Goal: Obtain resource: Download file/media

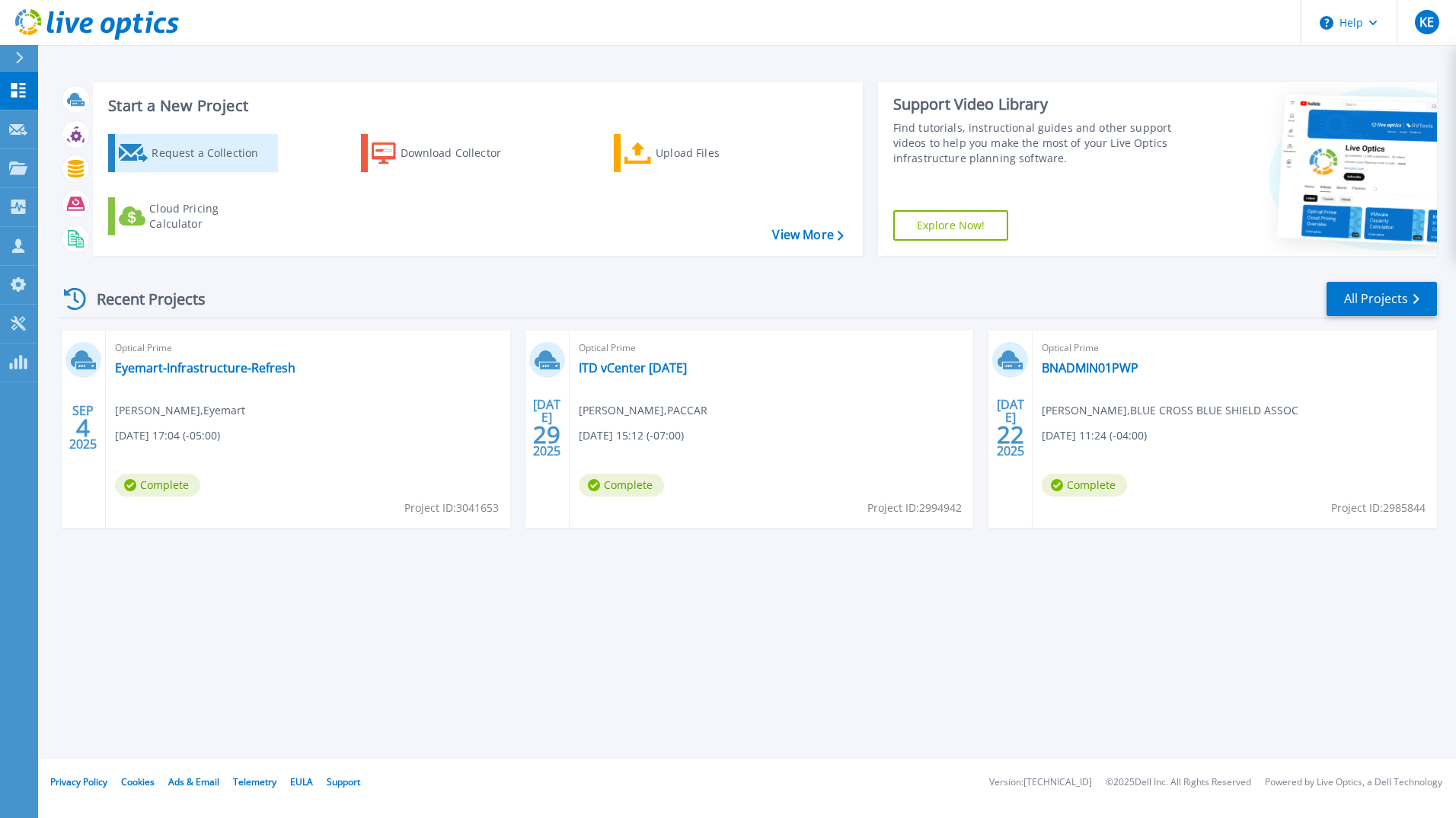
click at [211, 162] on div "Request a Collection" at bounding box center [213, 153] width 122 height 30
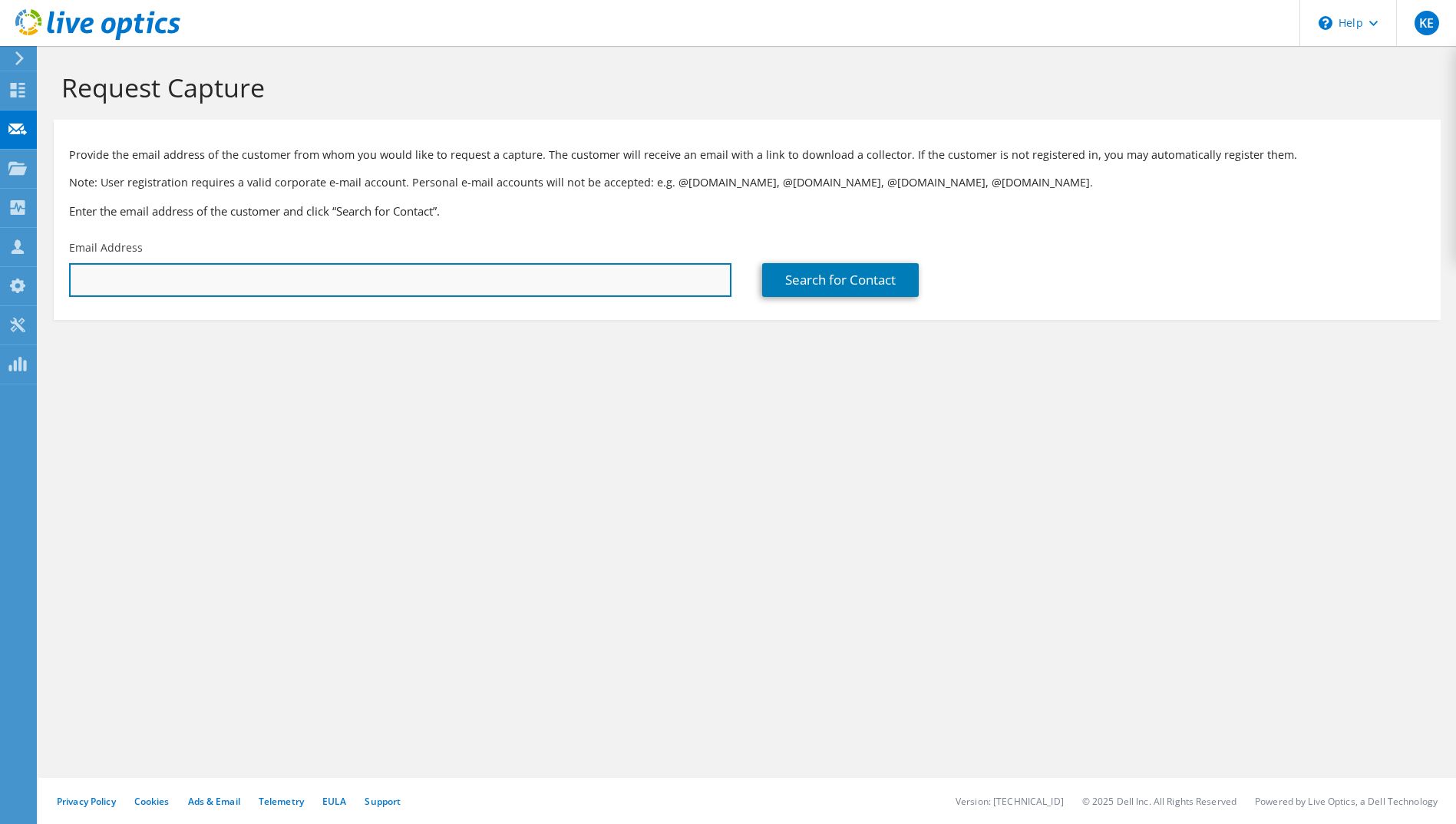
click at [549, 281] on input "text" at bounding box center [400, 280] width 662 height 34
type input "[PERSON_NAME][EMAIL_ADDRESS][DOMAIN_NAME]"
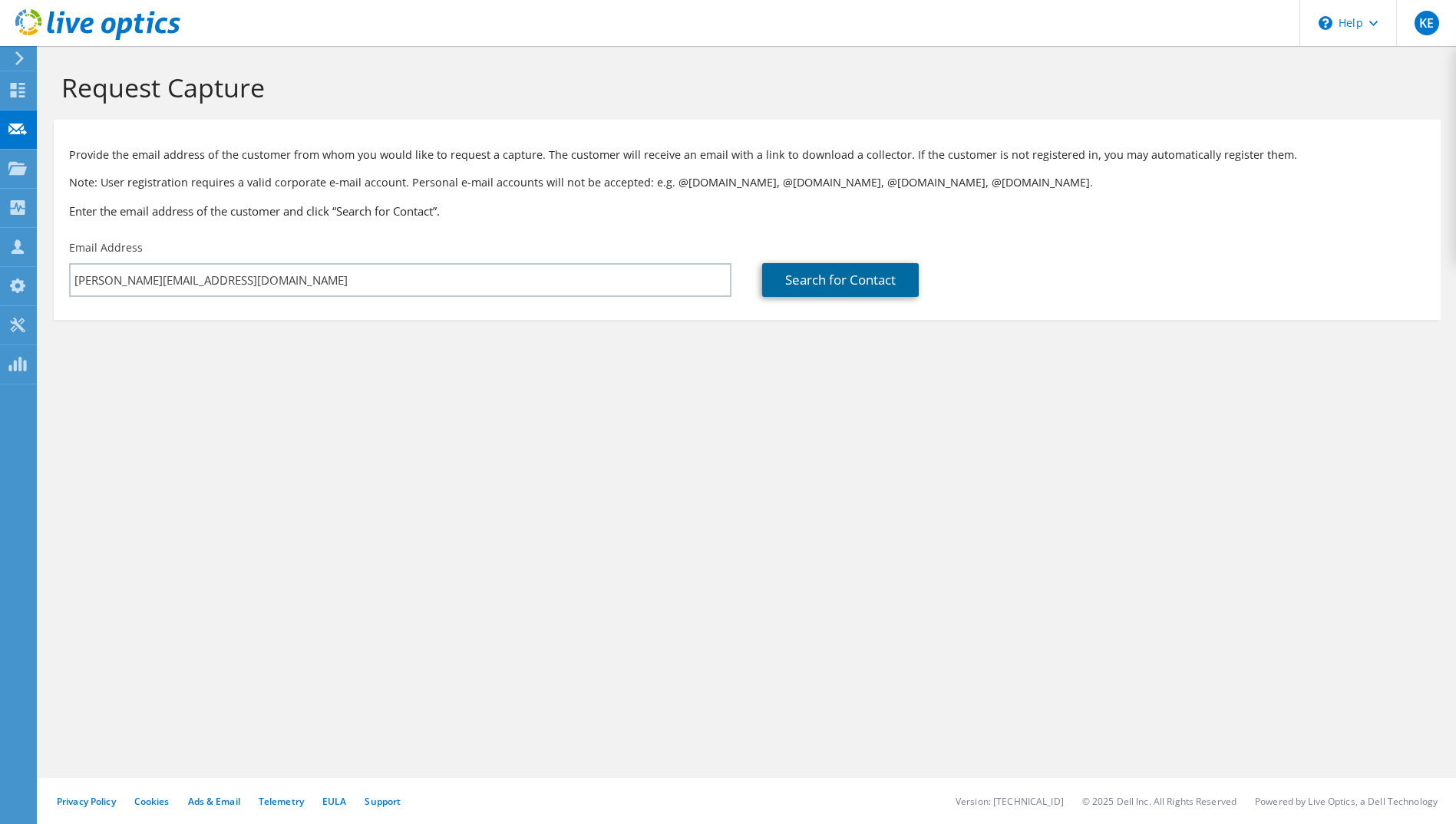
click at [845, 275] on link "Search for Contact" at bounding box center [841, 280] width 157 height 34
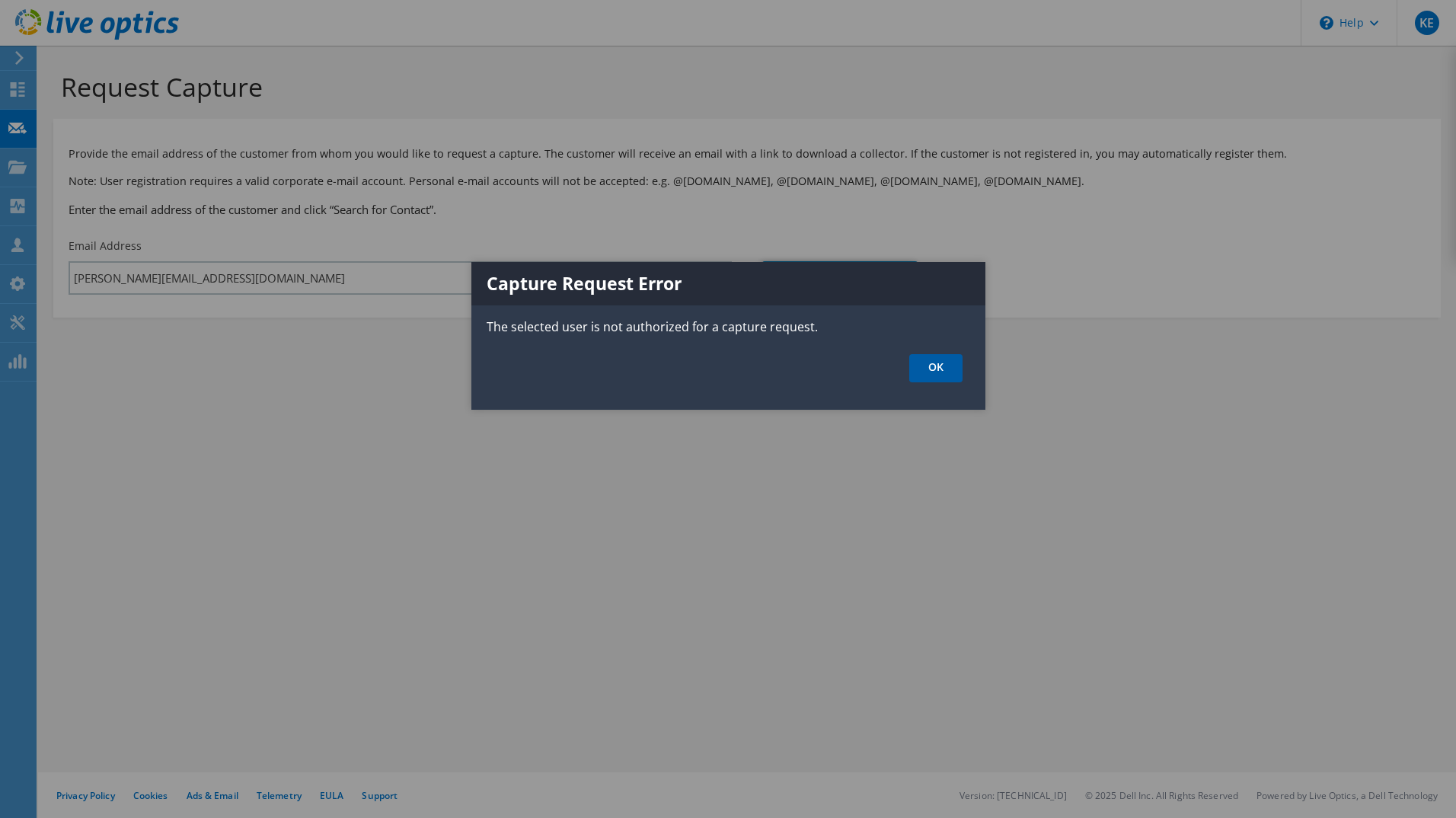
click at [930, 367] on link "OK" at bounding box center [936, 369] width 53 height 29
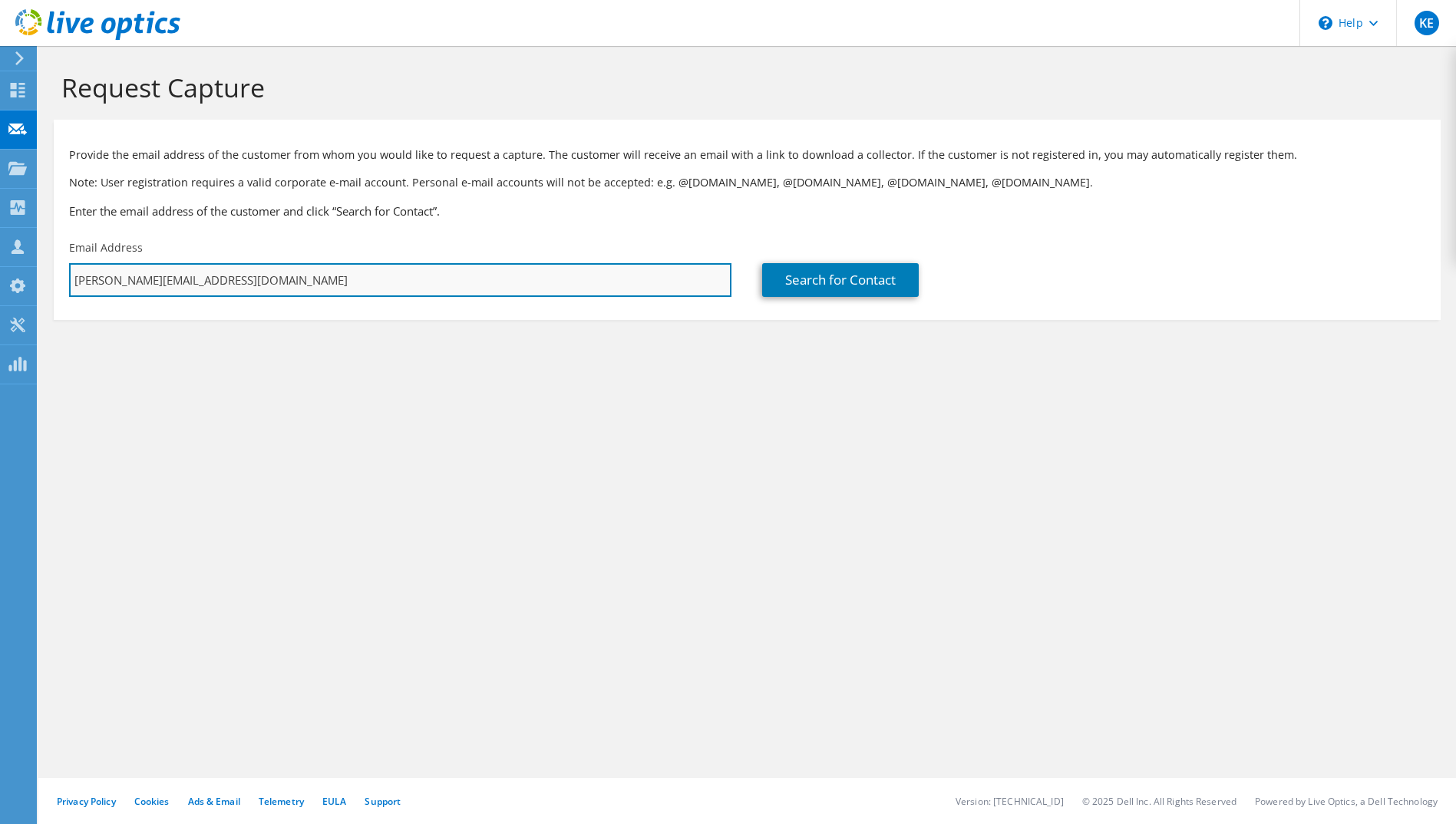
drag, startPoint x: 489, startPoint y: 269, endPoint x: 474, endPoint y: 273, distance: 15.5
click at [489, 269] on input "[PERSON_NAME][EMAIL_ADDRESS][DOMAIN_NAME]" at bounding box center [400, 280] width 662 height 34
drag, startPoint x: 284, startPoint y: 281, endPoint x: -7, endPoint y: 289, distance: 291.1
click at [0, 289] on html "KE Channel Partner Kevin Elwood kevin_elwood@shi.com SHI International Corp My …" at bounding box center [728, 412] width 1456 height 824
type input "[EMAIL_ADDRESS][DOMAIN_NAME]"
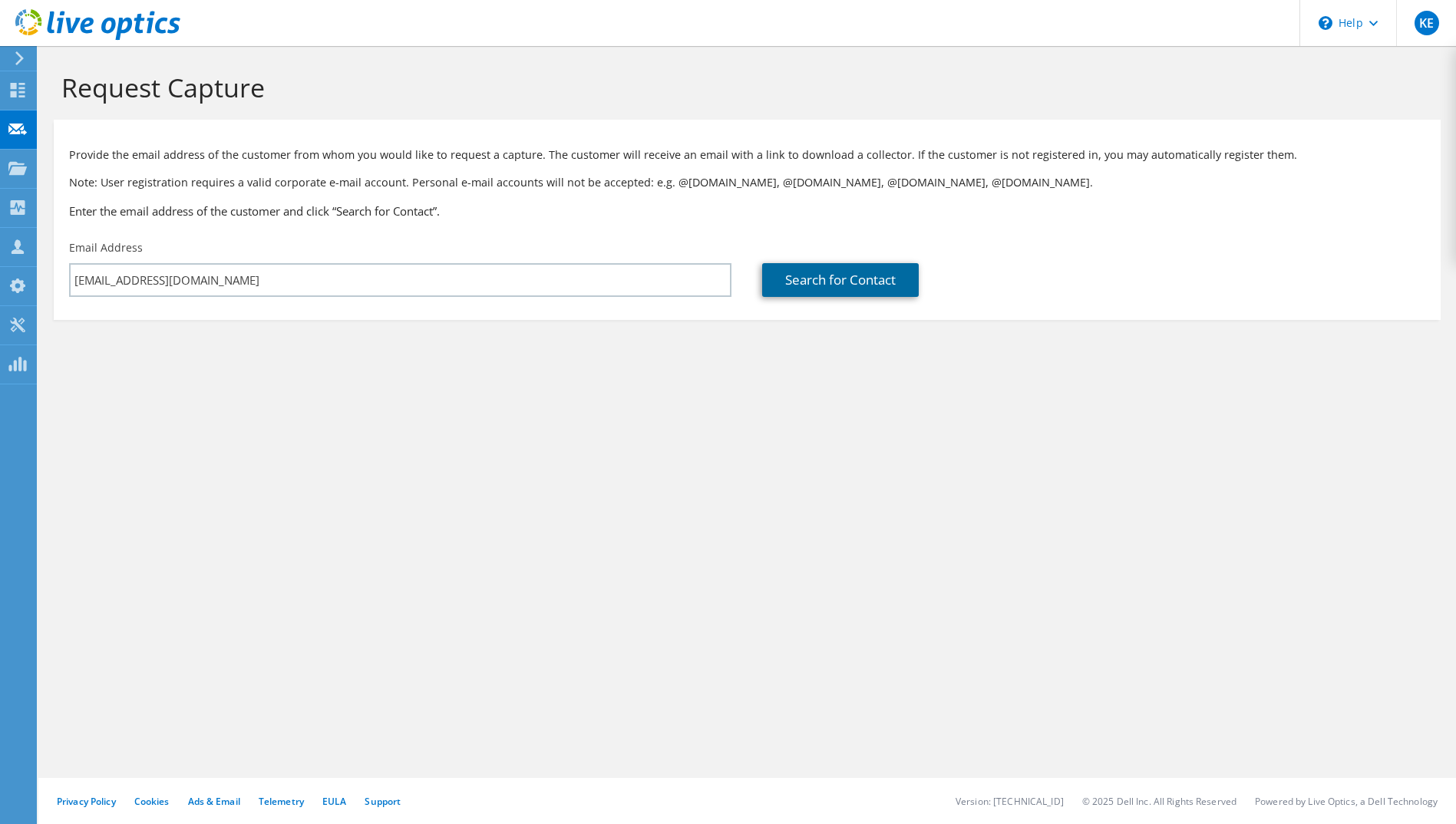
click at [842, 278] on link "Search for Contact" at bounding box center [841, 280] width 157 height 34
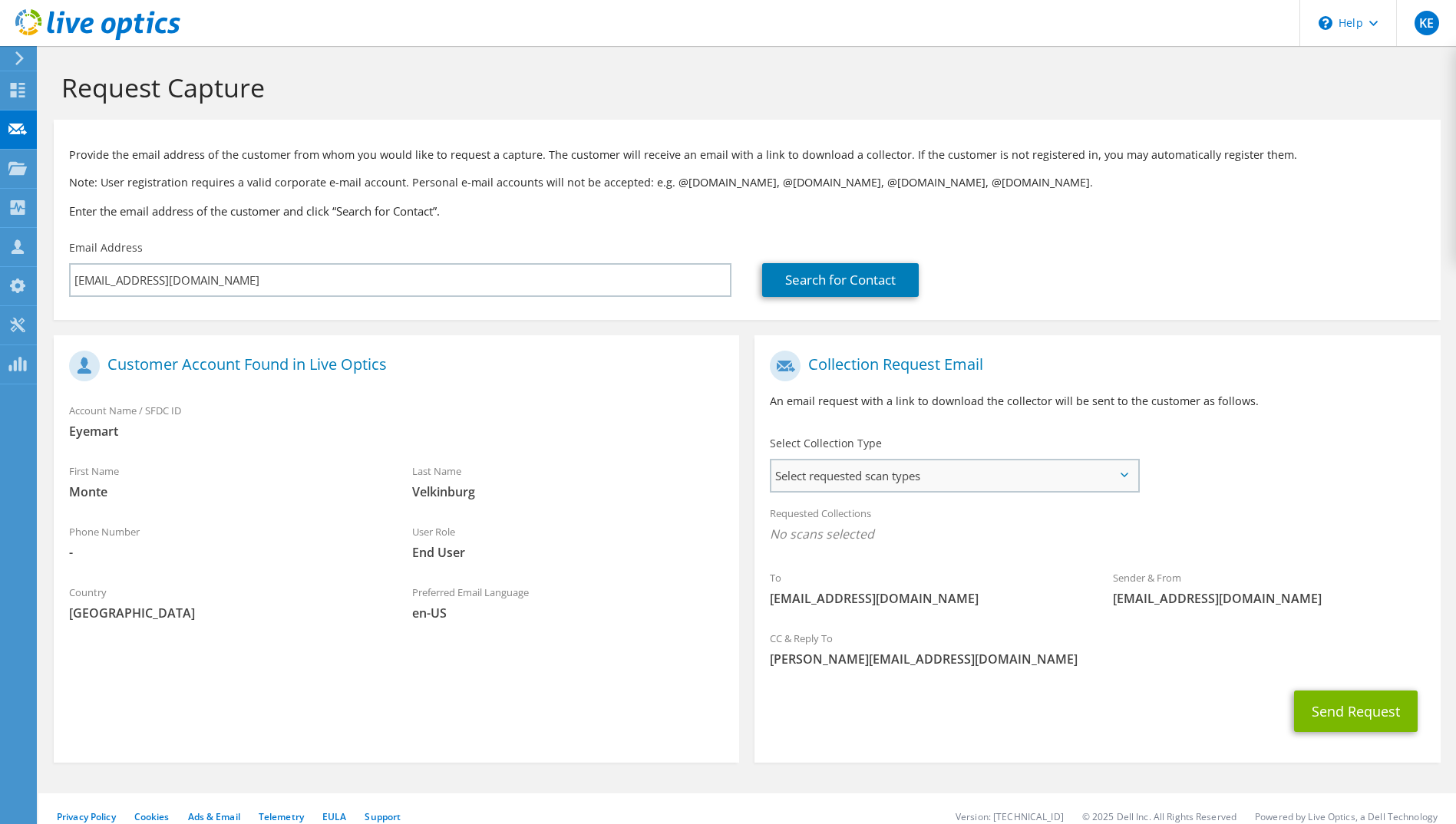
click at [913, 469] on span "Select requested scan types" at bounding box center [953, 476] width 365 height 30
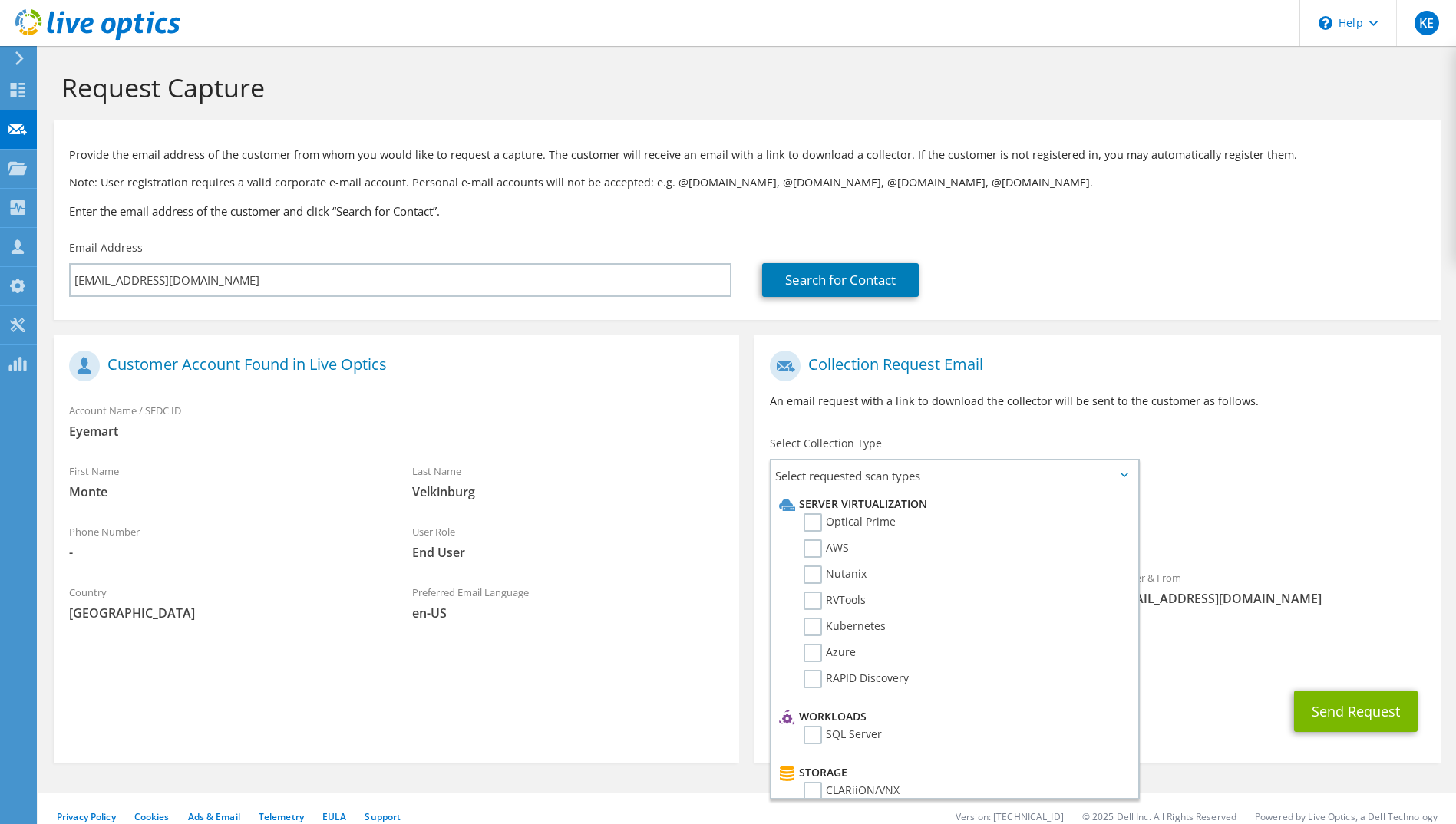
click at [1100, 405] on p "An email request with a link to download the collector will be sent to the cust…" at bounding box center [1096, 401] width 654 height 17
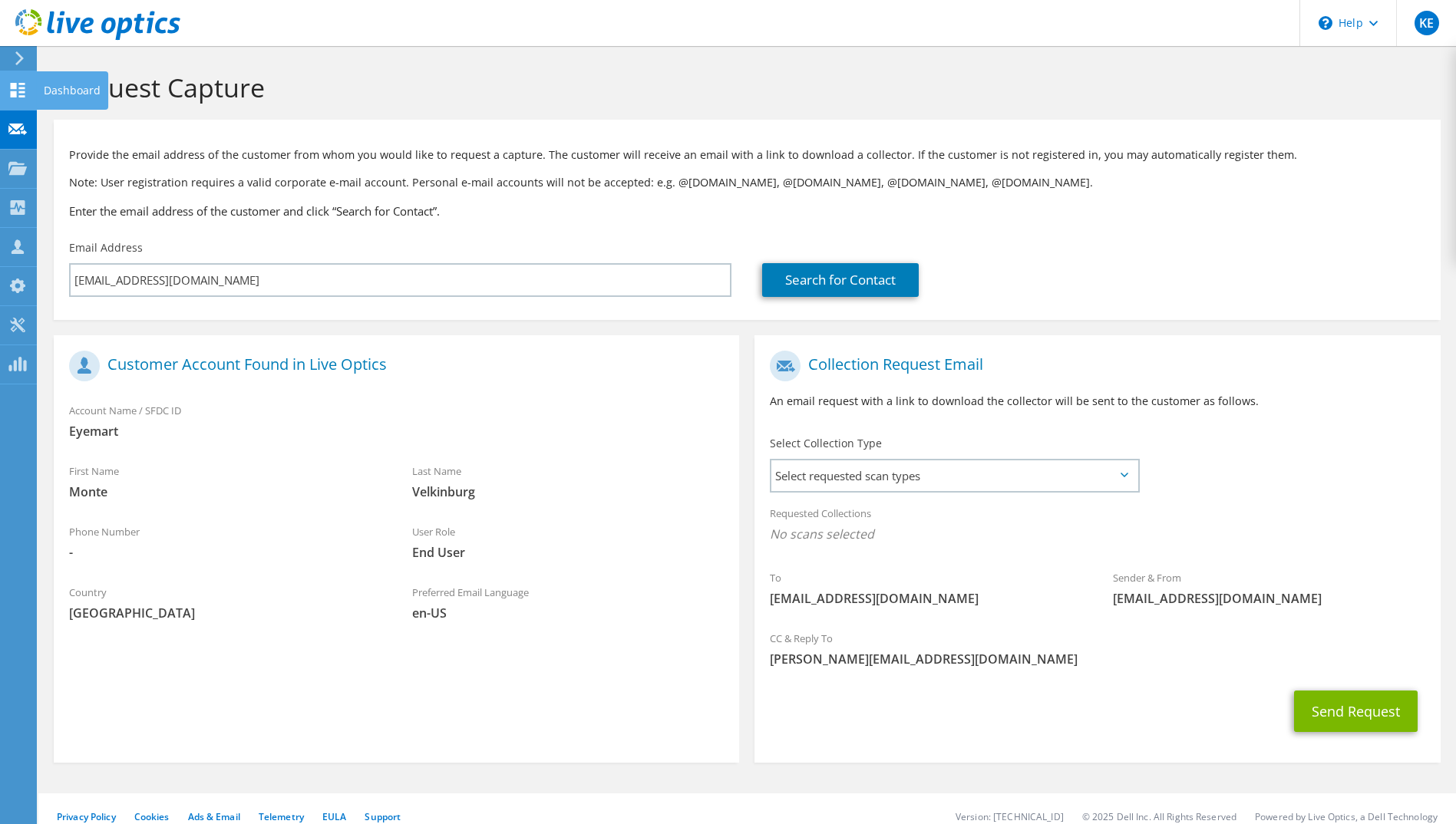
click at [14, 86] on use at bounding box center [18, 90] width 14 height 14
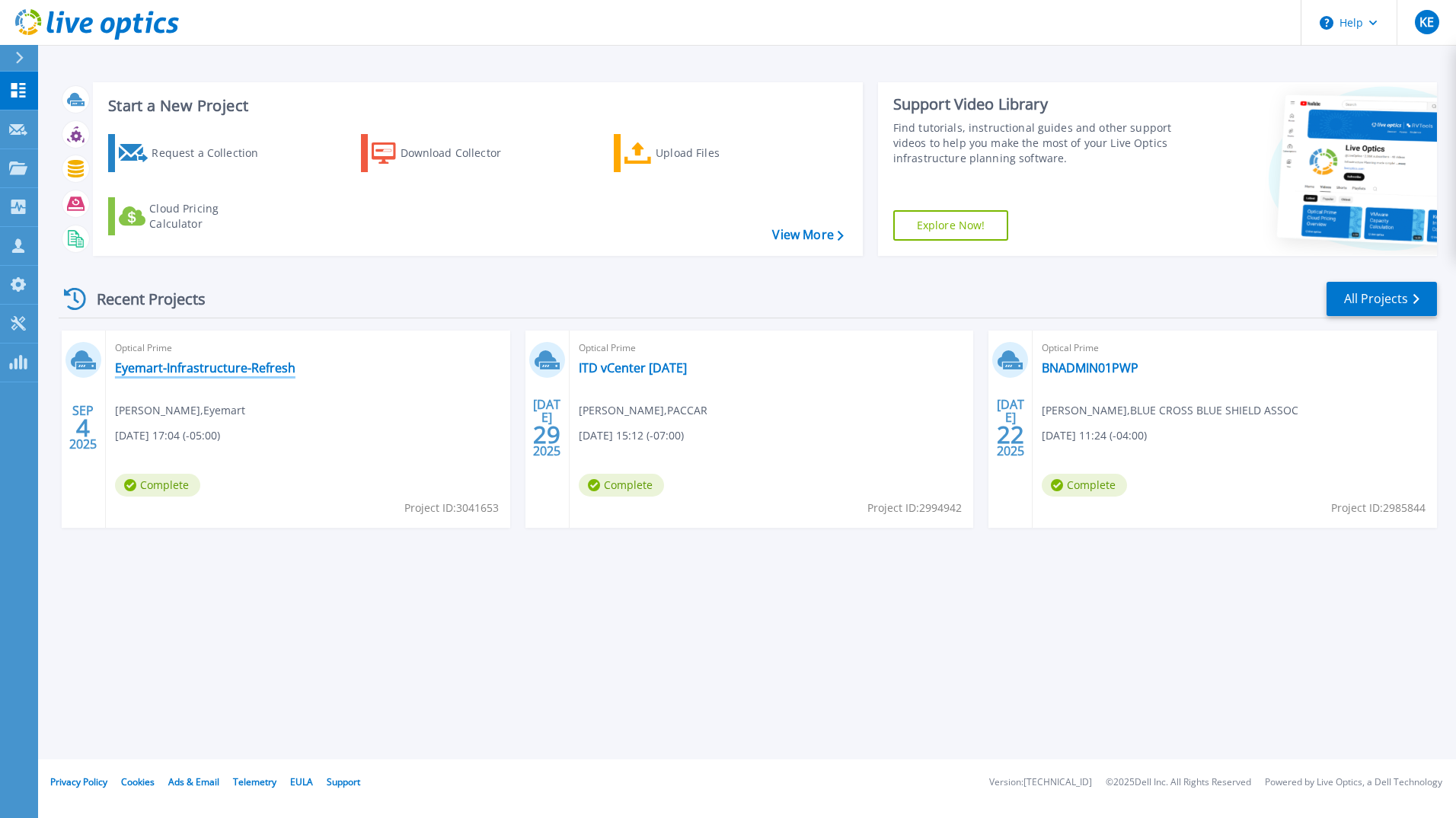
click at [245, 368] on link "Eyemart-Infrastructure-Refresh" at bounding box center [205, 367] width 181 height 15
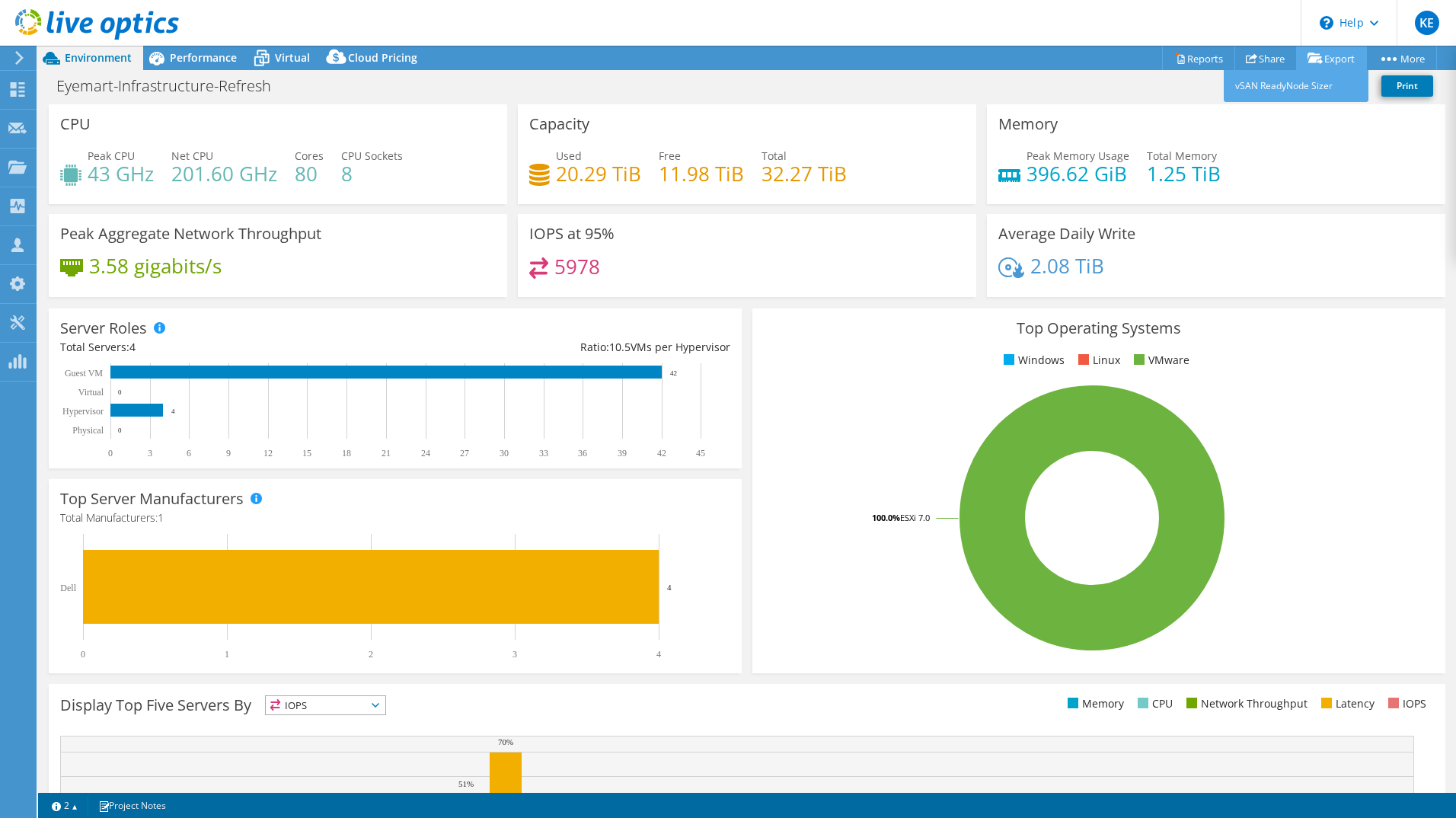
click at [1331, 54] on link "Export" at bounding box center [1331, 59] width 71 height 24
click at [1259, 54] on link "Share" at bounding box center [1266, 59] width 63 height 24
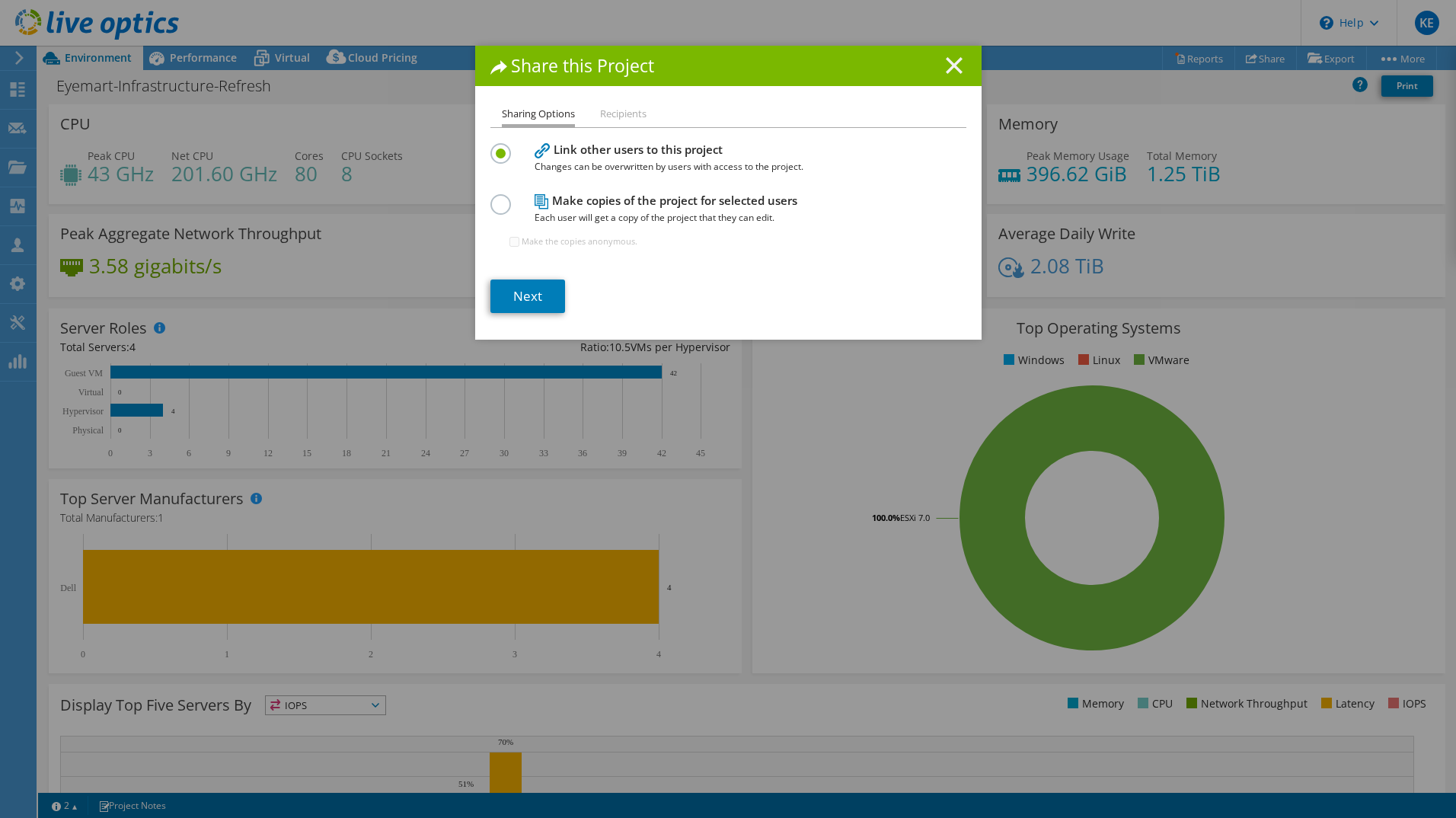
click at [946, 67] on icon at bounding box center [954, 65] width 17 height 17
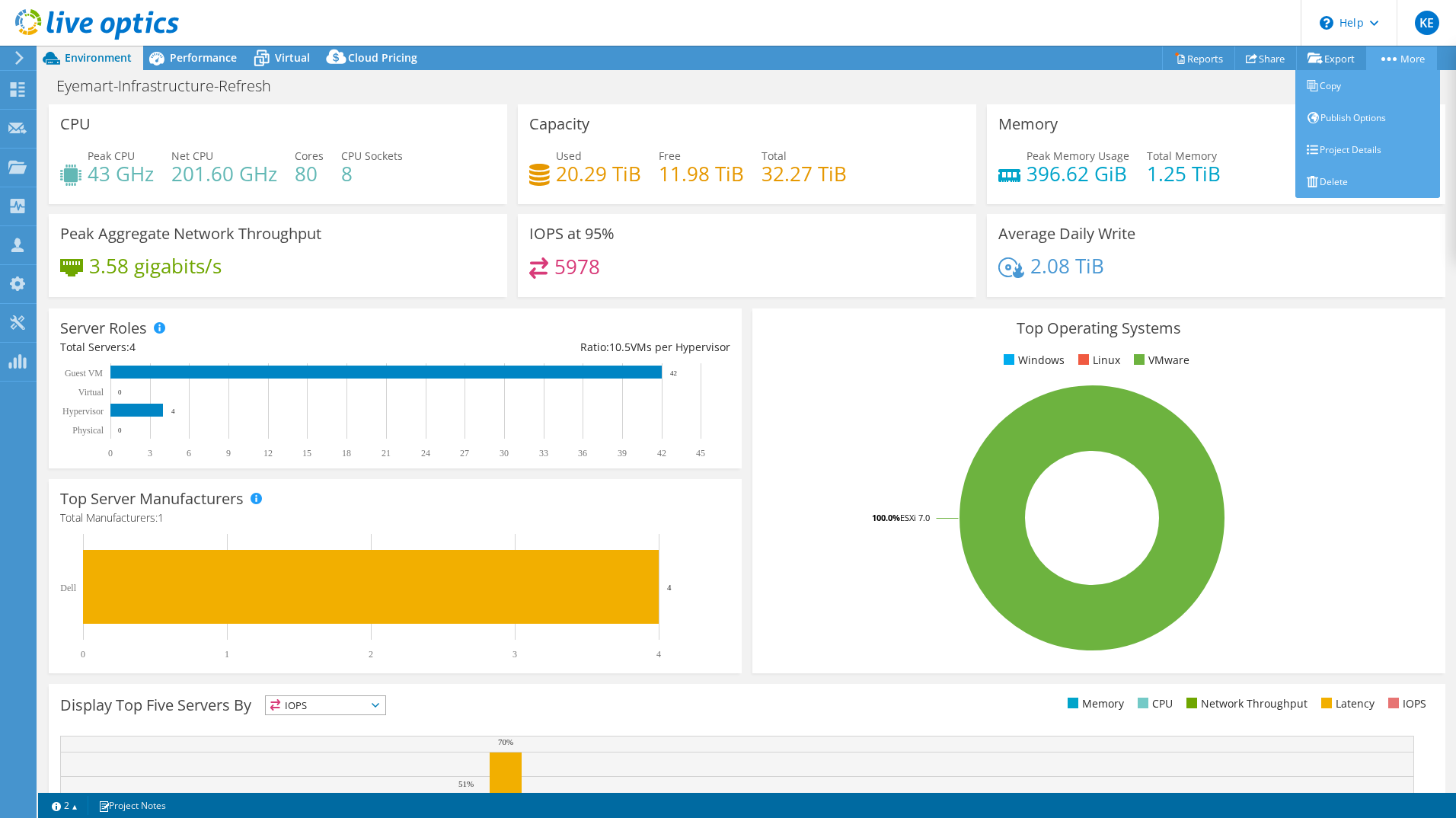
click at [1377, 56] on link "More" at bounding box center [1401, 59] width 71 height 24
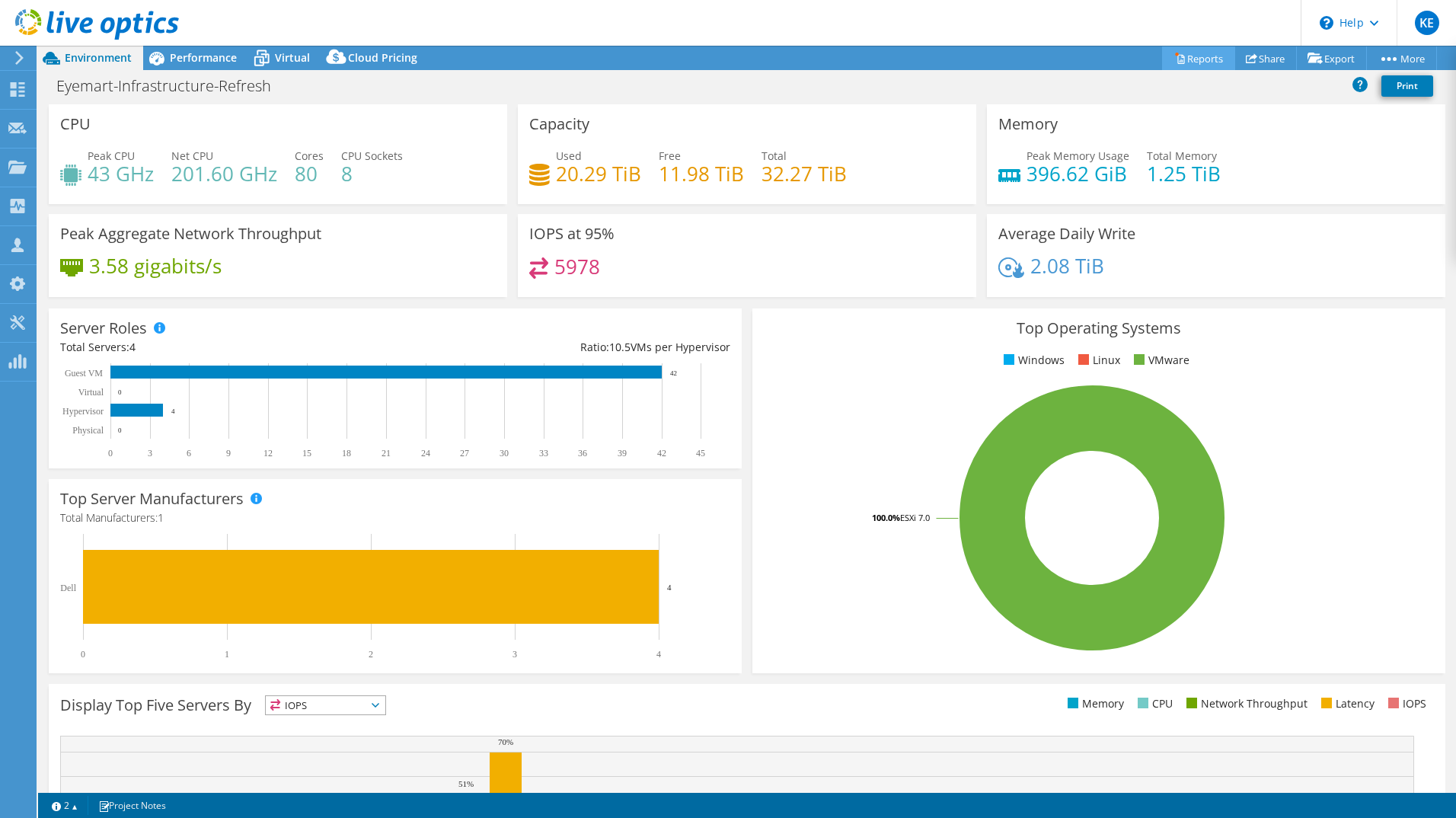
click at [1189, 57] on link "Reports" at bounding box center [1199, 59] width 73 height 24
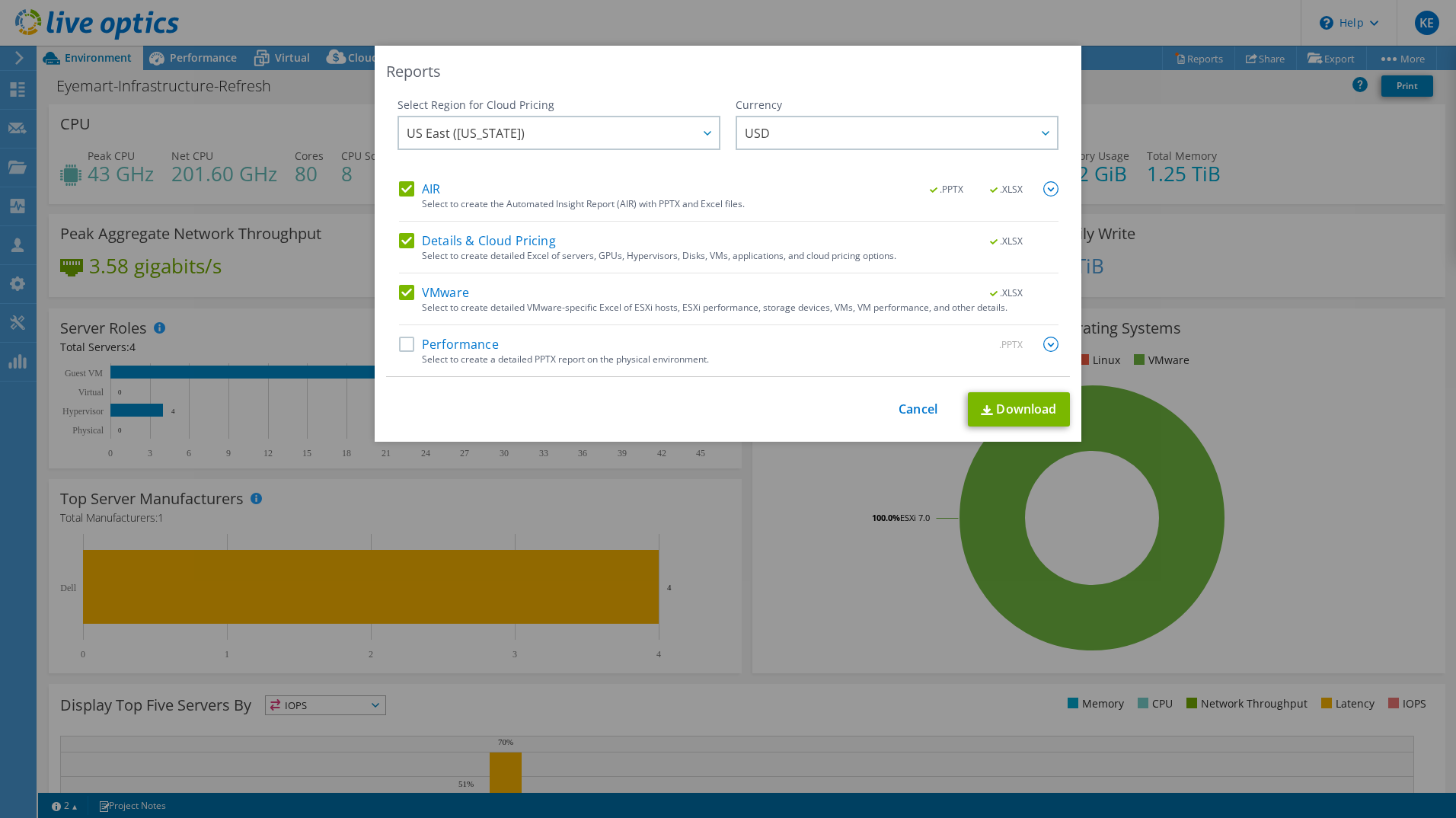
click at [399, 187] on label "AIR" at bounding box center [420, 189] width 41 height 15
click at [0, 0] on input "AIR" at bounding box center [0, 0] width 0 height 0
click at [399, 241] on label "Details & Cloud Pricing" at bounding box center [477, 240] width 157 height 15
click at [0, 0] on input "Details & Cloud Pricing" at bounding box center [0, 0] width 0 height 0
click at [1009, 408] on link "Download" at bounding box center [1019, 409] width 102 height 34
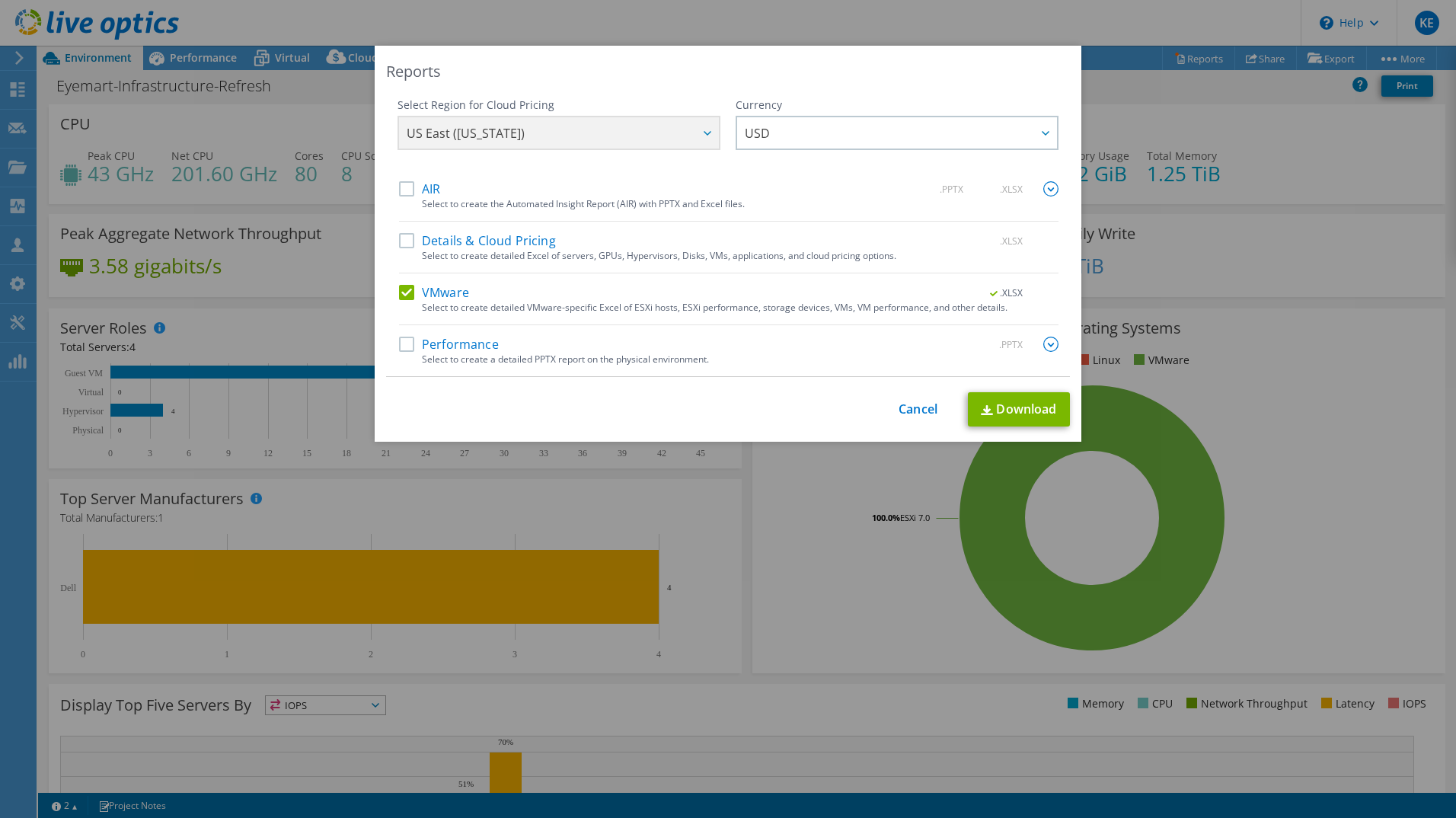
click at [882, 40] on div "Reports Select Region for Cloud Pricing Asia Pacific ([GEOGRAPHIC_DATA]) [GEOGR…" at bounding box center [728, 409] width 1456 height 818
